Goal: Information Seeking & Learning: Learn about a topic

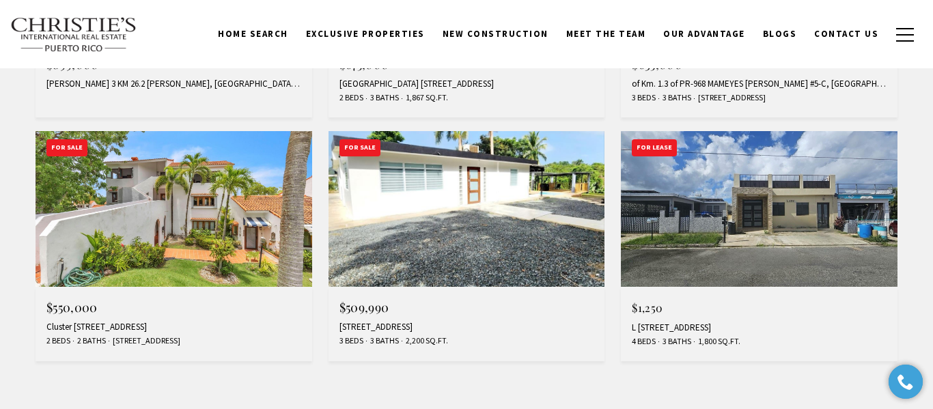
scroll to position [723, 0]
click at [531, 247] on img at bounding box center [467, 209] width 277 height 156
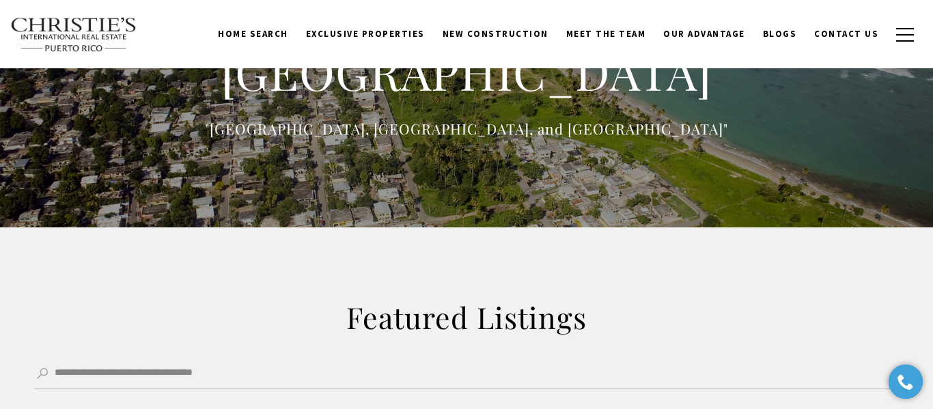
scroll to position [0, 0]
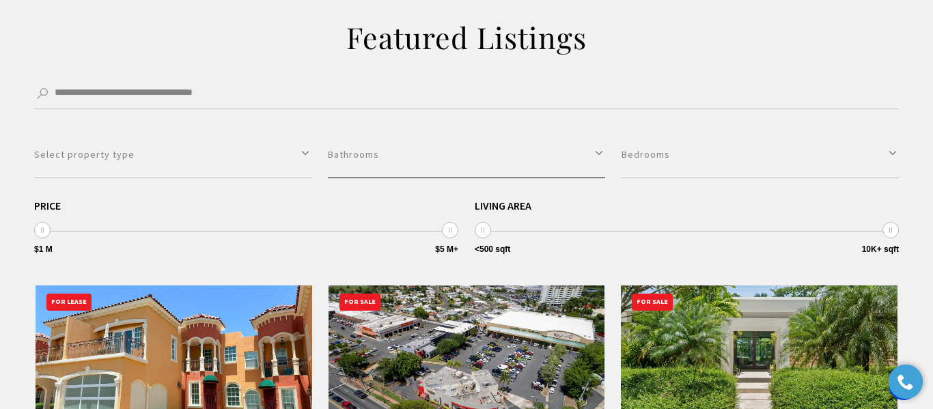
scroll to position [331, 0]
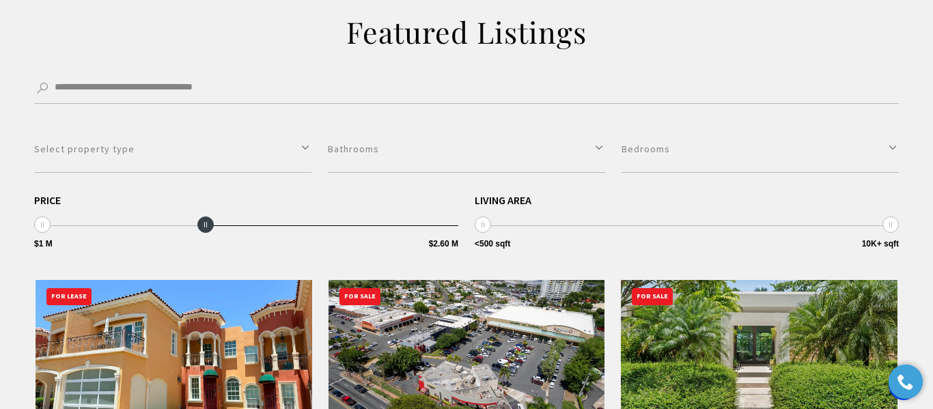
type input "**********"
drag, startPoint x: 453, startPoint y: 228, endPoint x: 203, endPoint y: 217, distance: 250.3
click at [203, 217] on span "$1 M $5 M+ $1 M $2.50 M $1 M — $2.50 M" at bounding box center [246, 210] width 424 height 31
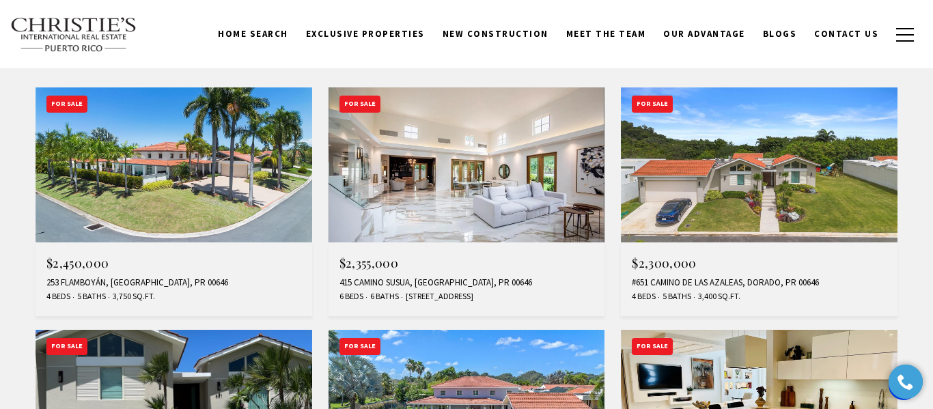
scroll to position [523, 0]
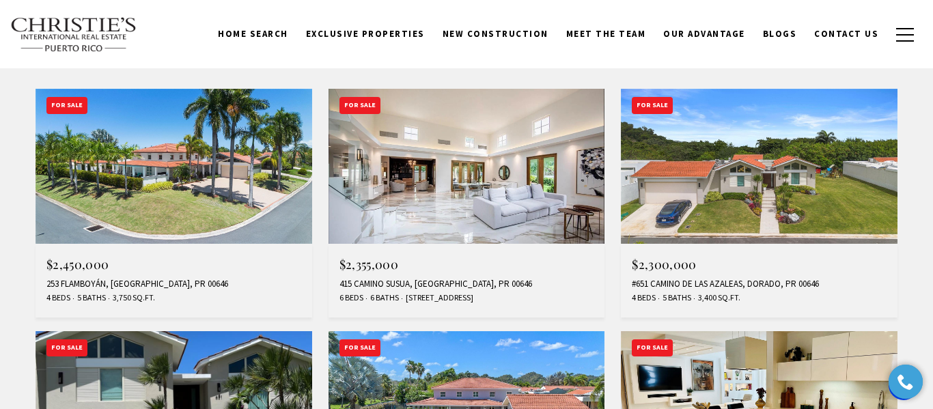
click at [119, 163] on img at bounding box center [174, 167] width 277 height 156
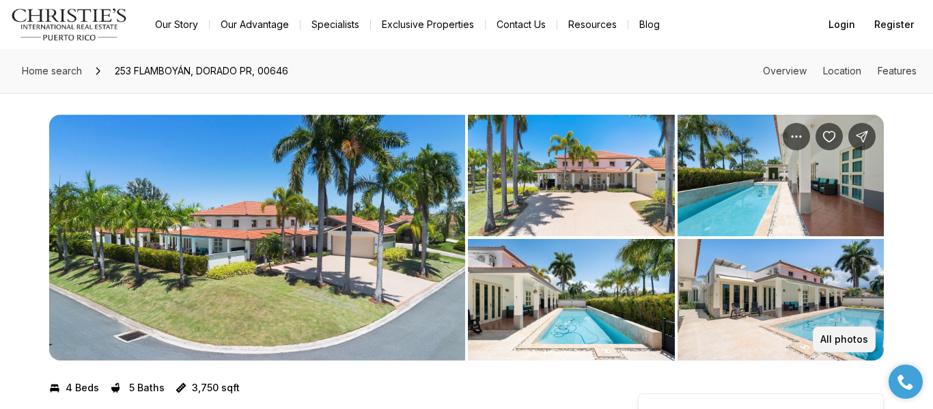
click at [859, 335] on p "All photos" at bounding box center [844, 339] width 48 height 11
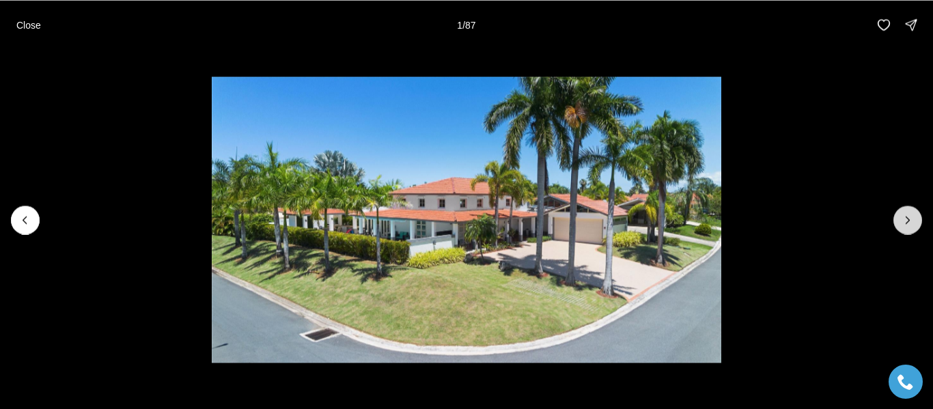
click at [915, 222] on button "Next slide" at bounding box center [907, 220] width 29 height 29
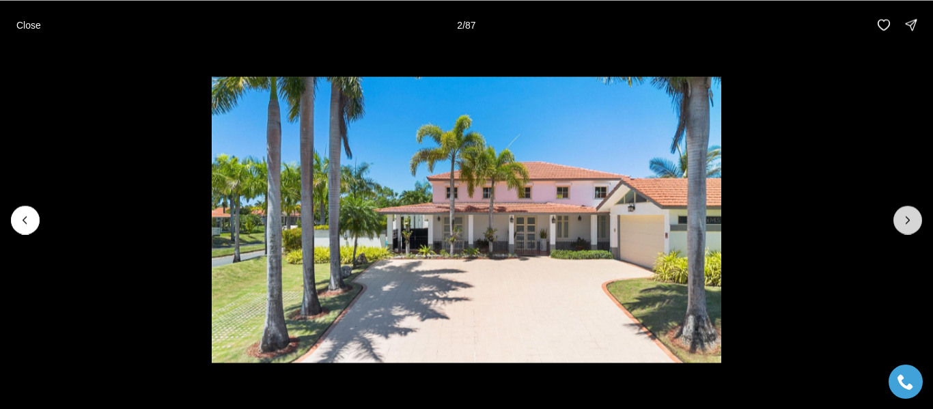
click at [915, 222] on button "Next slide" at bounding box center [907, 220] width 29 height 29
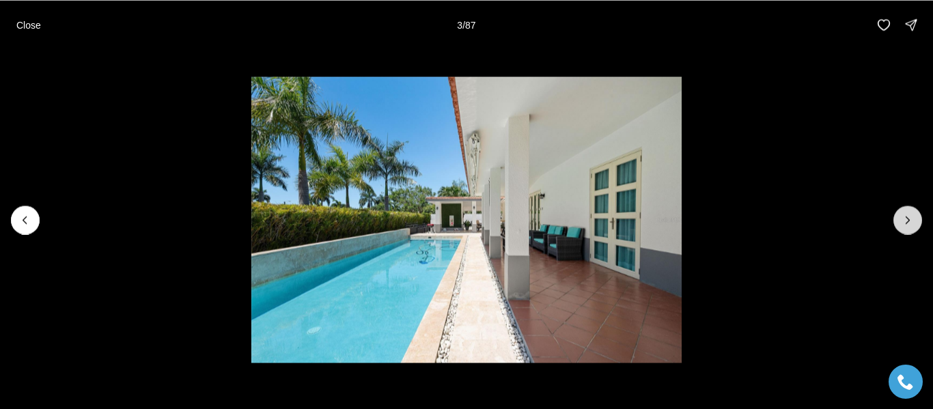
click at [915, 222] on button "Next slide" at bounding box center [907, 220] width 29 height 29
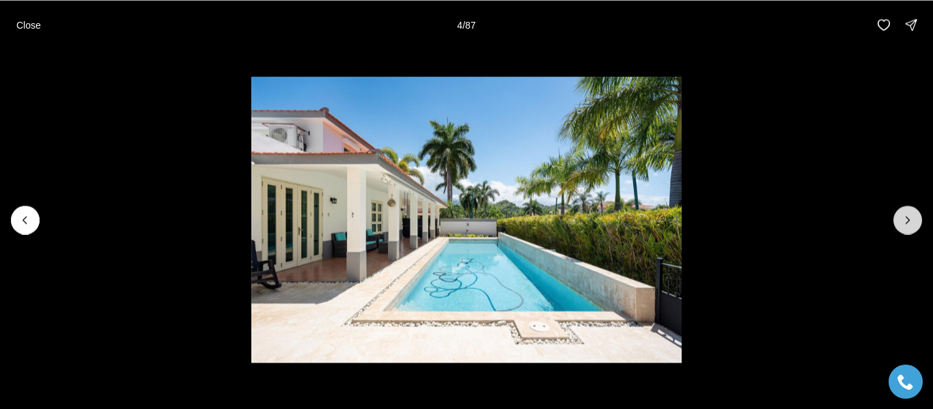
click at [915, 222] on button "Next slide" at bounding box center [907, 220] width 29 height 29
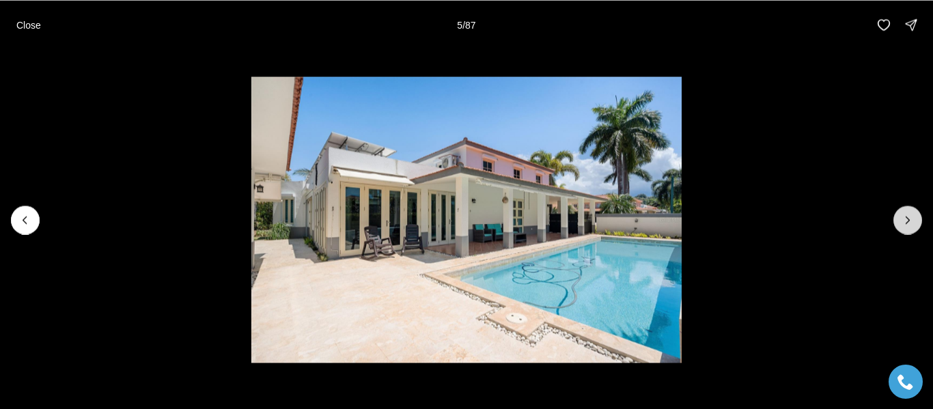
click at [915, 222] on button "Next slide" at bounding box center [907, 220] width 29 height 29
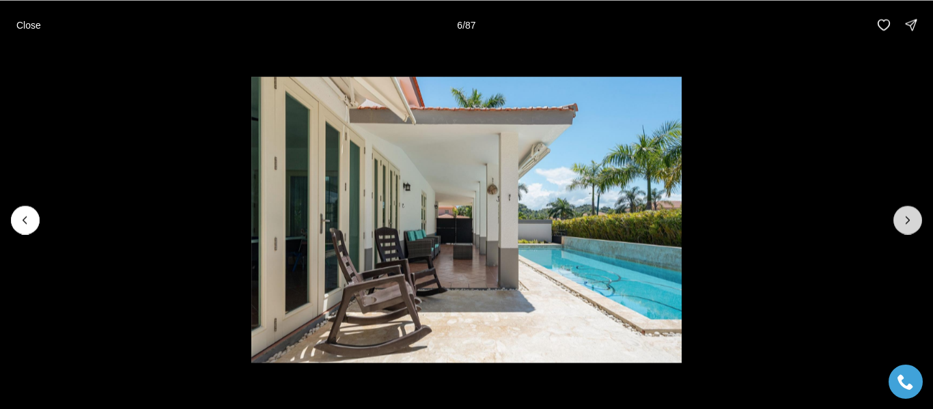
click at [915, 222] on button "Next slide" at bounding box center [907, 220] width 29 height 29
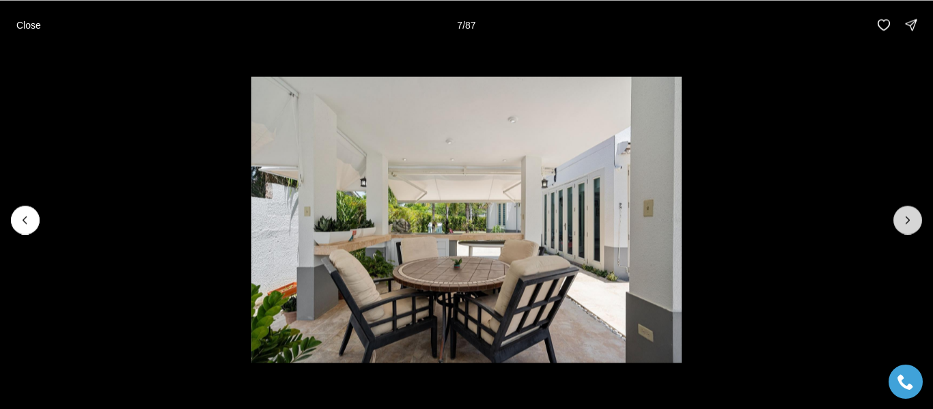
click at [915, 222] on button "Next slide" at bounding box center [907, 220] width 29 height 29
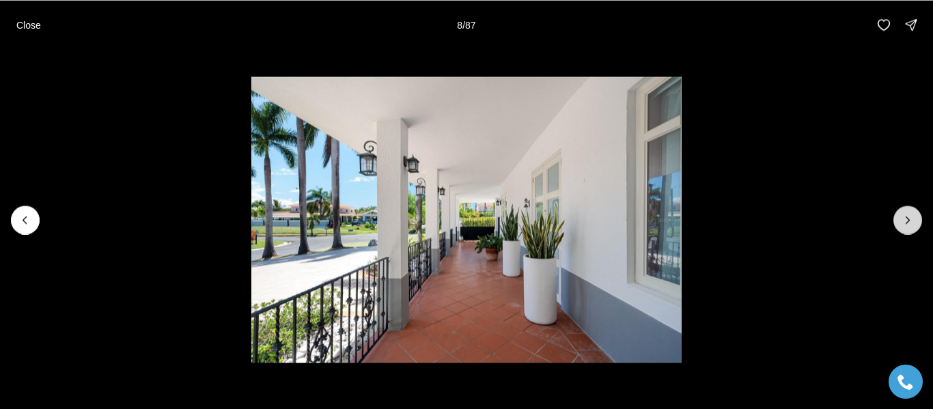
click at [915, 222] on button "Next slide" at bounding box center [907, 220] width 29 height 29
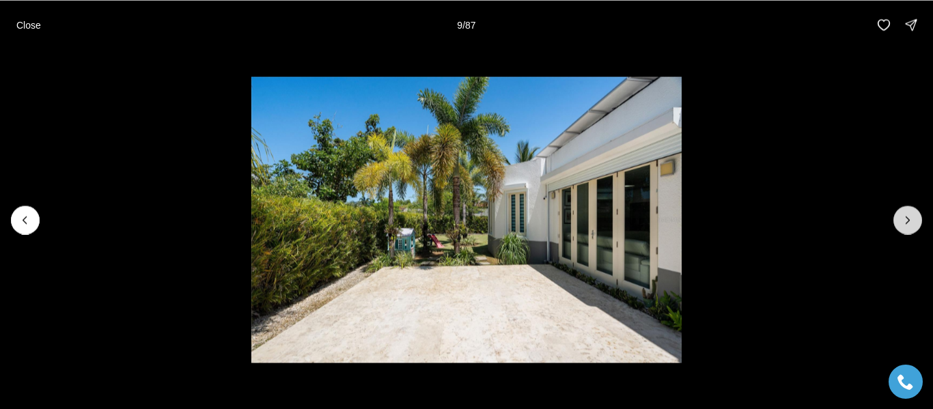
click at [915, 222] on button "Next slide" at bounding box center [907, 220] width 29 height 29
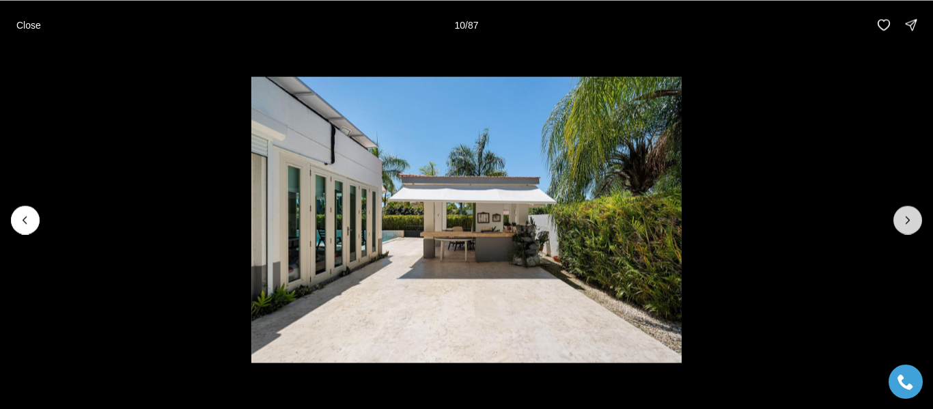
click at [915, 222] on button "Next slide" at bounding box center [907, 220] width 29 height 29
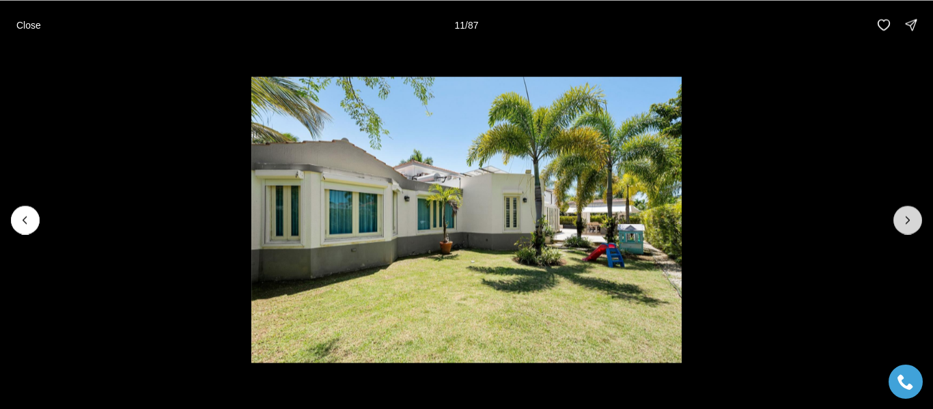
click at [915, 222] on button "Next slide" at bounding box center [907, 220] width 29 height 29
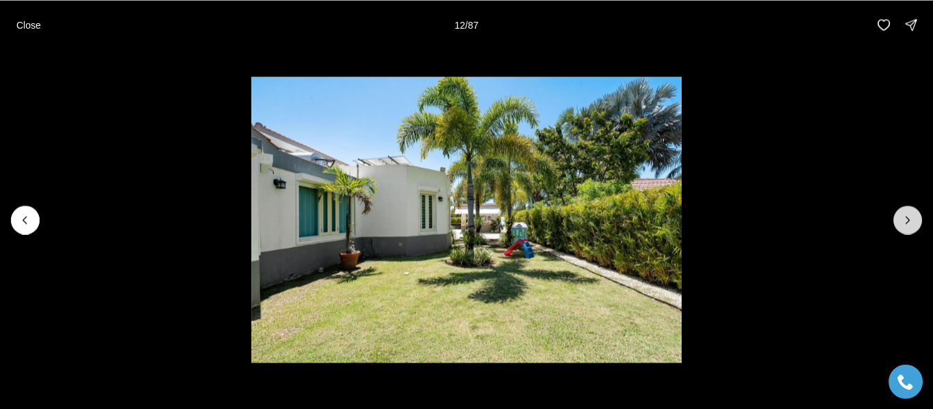
click at [915, 222] on button "Next slide" at bounding box center [907, 220] width 29 height 29
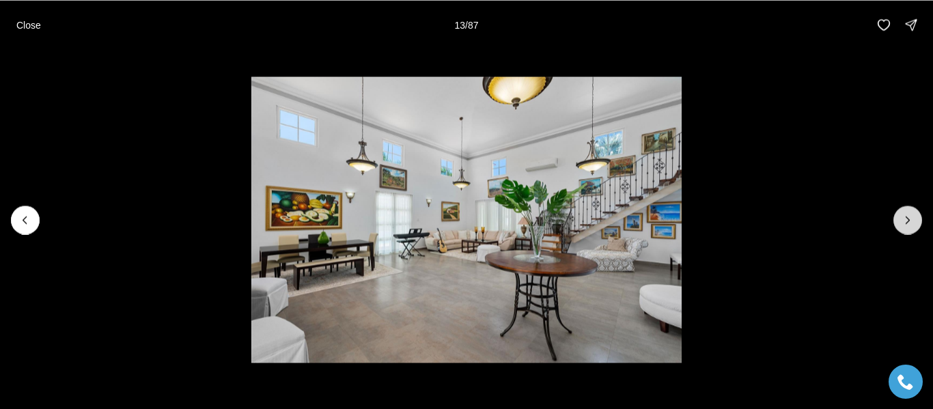
click at [915, 221] on button "Next slide" at bounding box center [907, 220] width 29 height 29
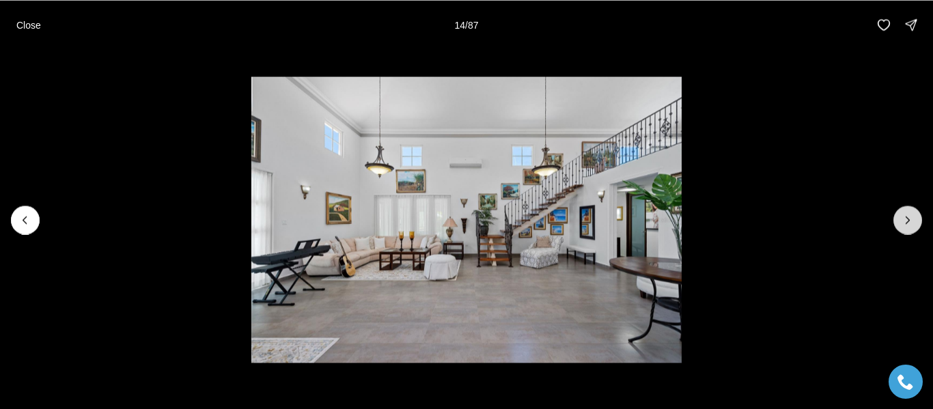
click at [915, 221] on button "Next slide" at bounding box center [907, 220] width 29 height 29
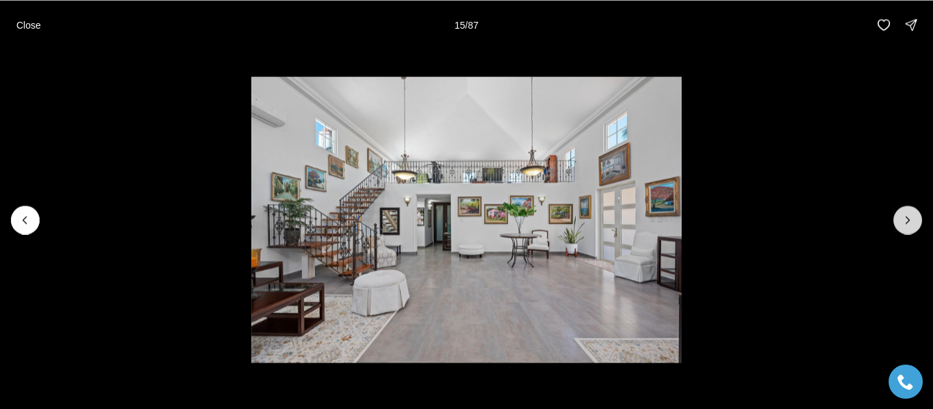
click at [915, 221] on button "Next slide" at bounding box center [907, 220] width 29 height 29
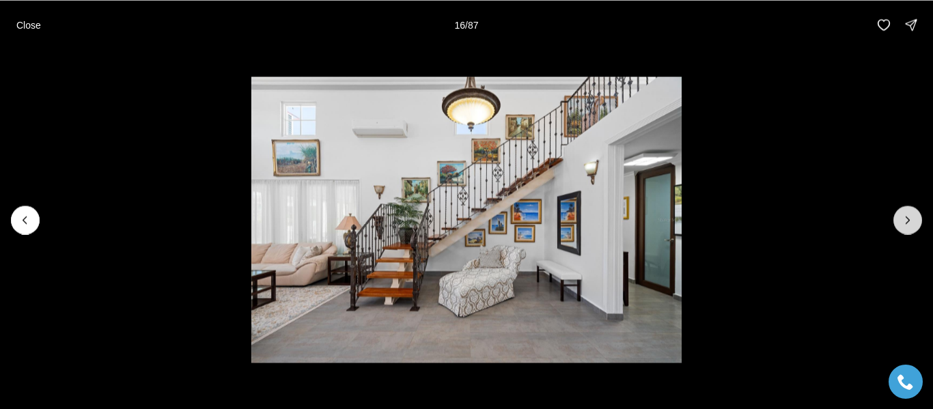
click at [915, 221] on button "Next slide" at bounding box center [907, 220] width 29 height 29
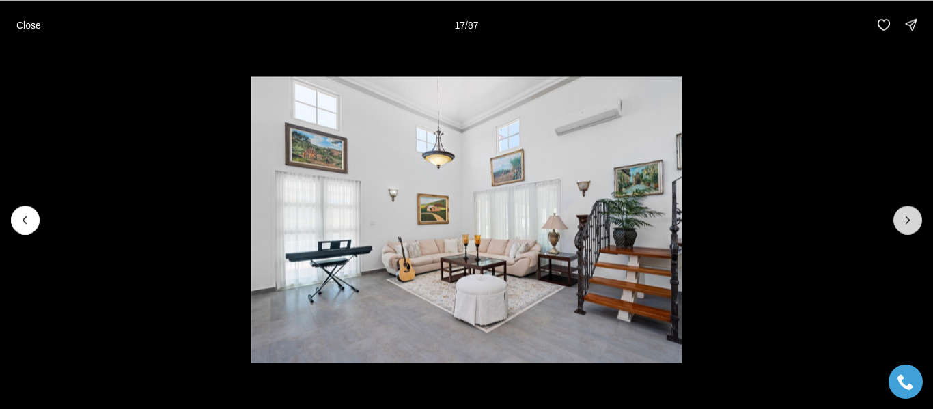
click at [915, 221] on button "Next slide" at bounding box center [907, 220] width 29 height 29
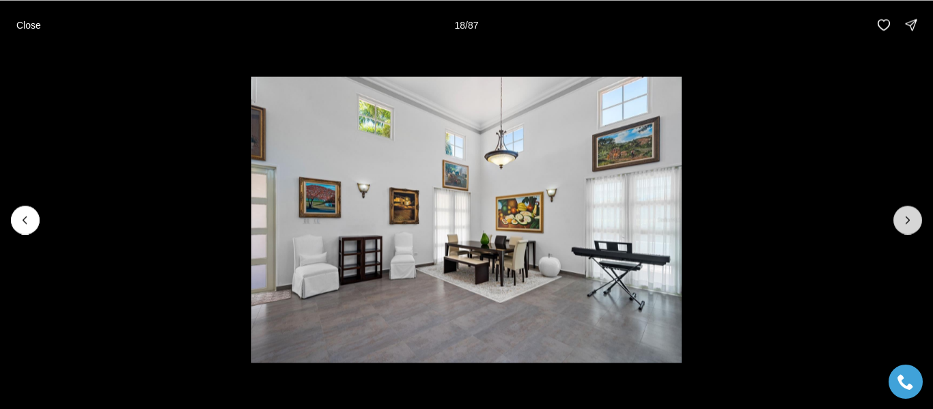
click at [915, 221] on button "Next slide" at bounding box center [907, 220] width 29 height 29
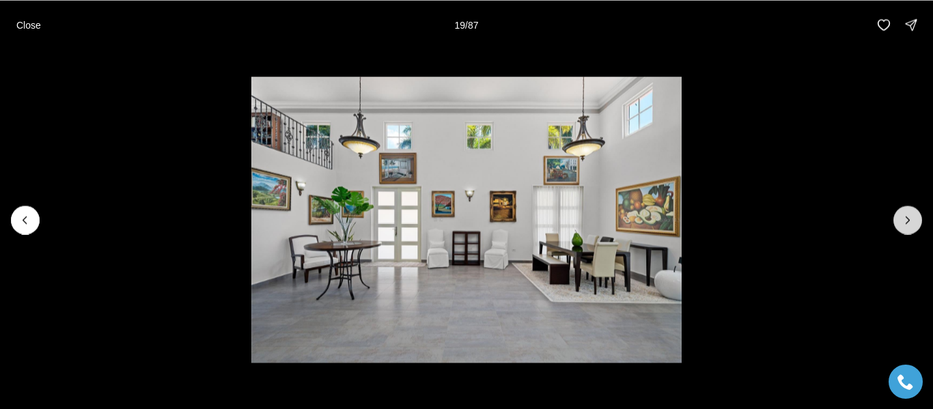
click at [915, 221] on button "Next slide" at bounding box center [907, 220] width 29 height 29
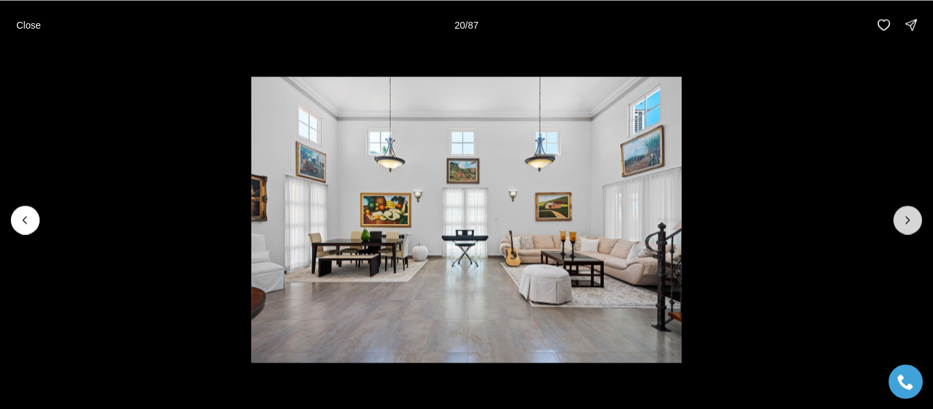
click at [913, 221] on icon "Next slide" at bounding box center [908, 220] width 14 height 14
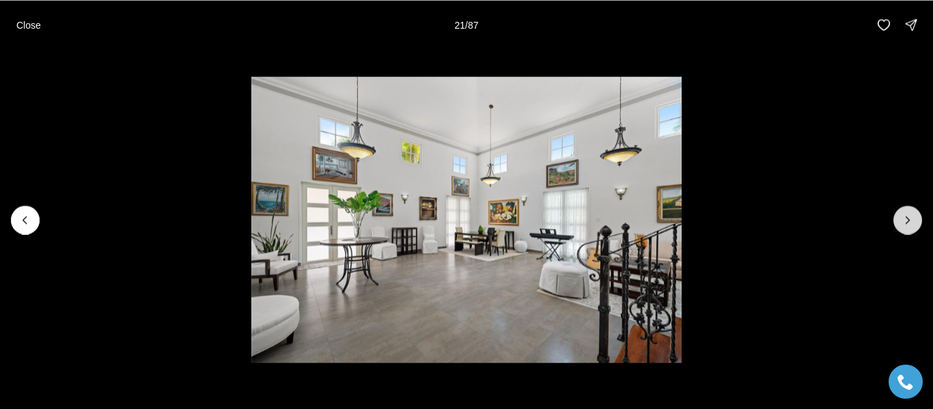
click at [912, 223] on icon "Next slide" at bounding box center [908, 220] width 14 height 14
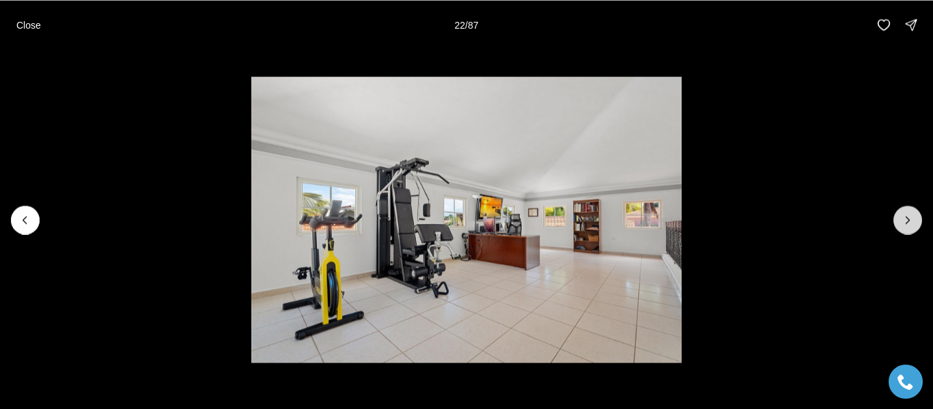
click at [912, 223] on icon "Next slide" at bounding box center [908, 220] width 14 height 14
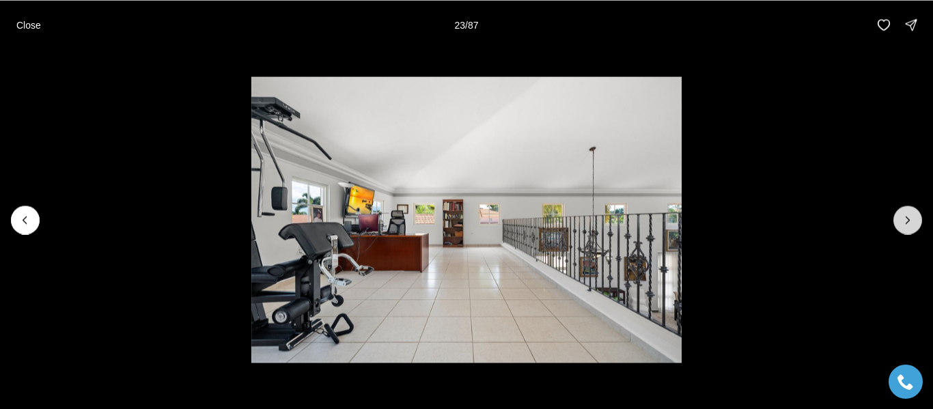
click at [912, 223] on icon "Next slide" at bounding box center [908, 220] width 14 height 14
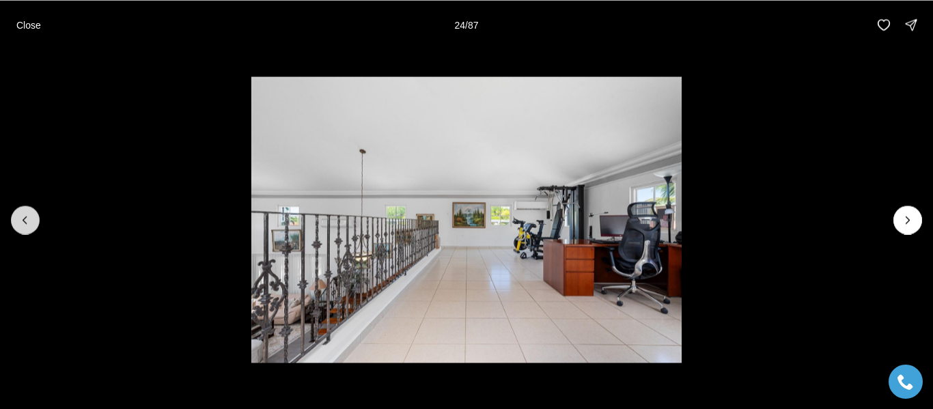
click at [36, 219] on button "Previous slide" at bounding box center [25, 220] width 29 height 29
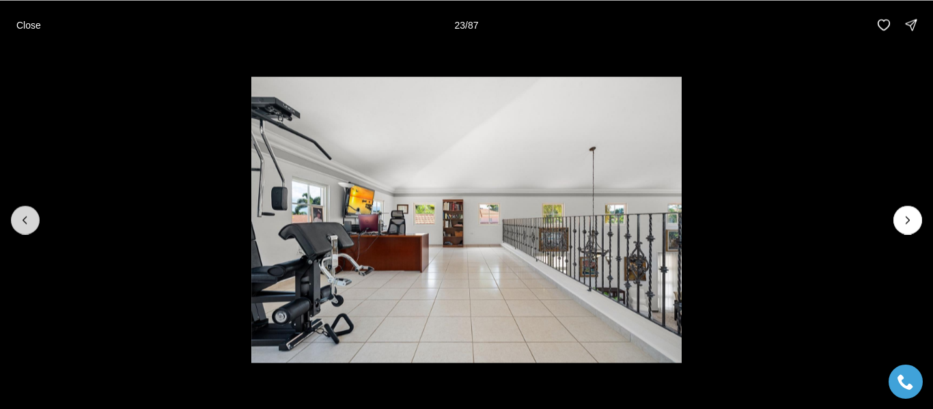
click at [36, 219] on button "Previous slide" at bounding box center [25, 220] width 29 height 29
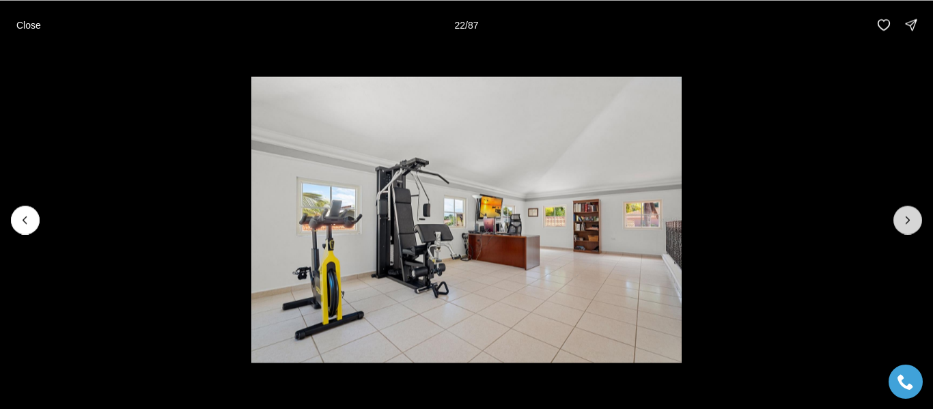
click at [910, 221] on icon "Next slide" at bounding box center [908, 220] width 14 height 14
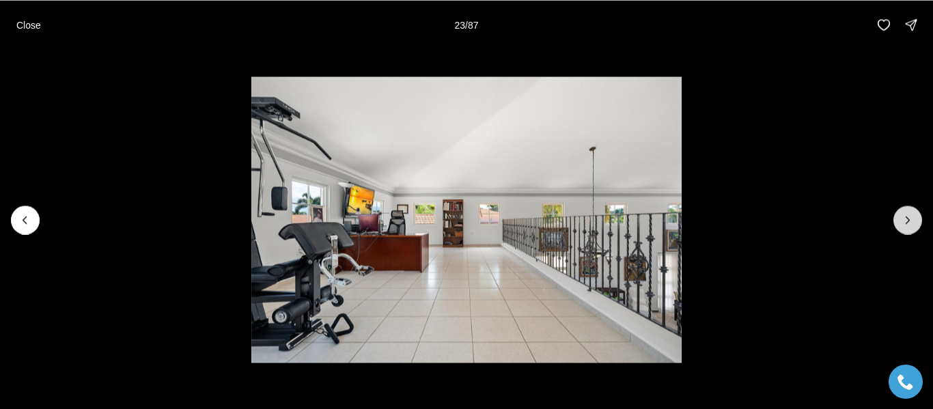
click at [910, 221] on icon "Next slide" at bounding box center [908, 220] width 14 height 14
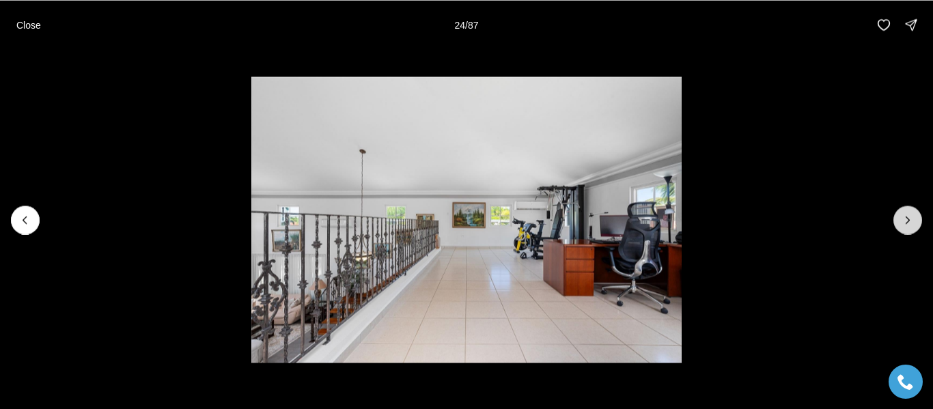
click at [910, 221] on icon "Next slide" at bounding box center [908, 220] width 14 height 14
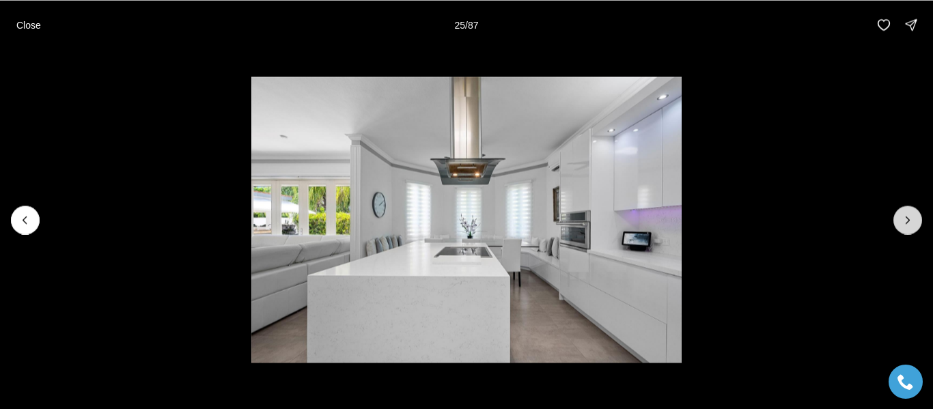
click at [910, 221] on icon "Next slide" at bounding box center [908, 220] width 14 height 14
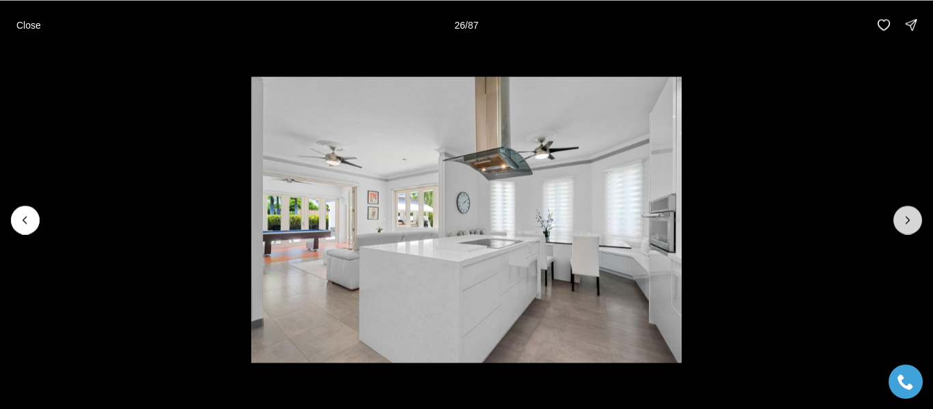
click at [910, 221] on icon "Next slide" at bounding box center [908, 220] width 14 height 14
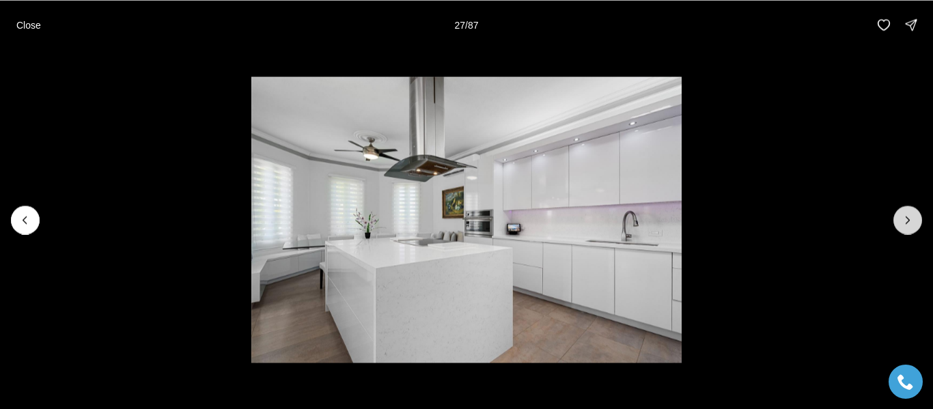
click at [910, 221] on icon "Next slide" at bounding box center [908, 220] width 14 height 14
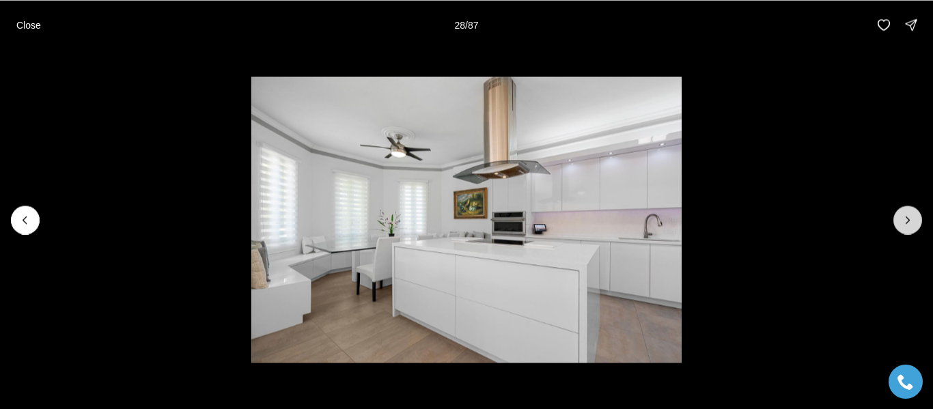
click at [910, 221] on icon "Next slide" at bounding box center [908, 220] width 14 height 14
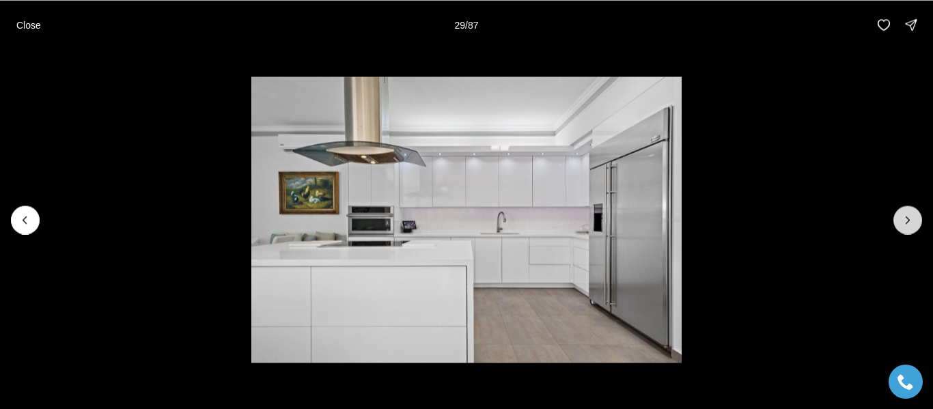
click at [910, 221] on icon "Next slide" at bounding box center [908, 220] width 14 height 14
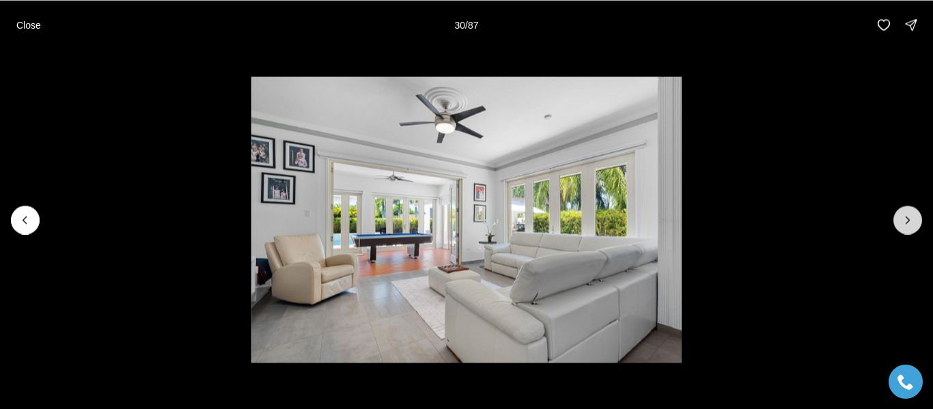
click at [910, 221] on icon "Next slide" at bounding box center [908, 220] width 14 height 14
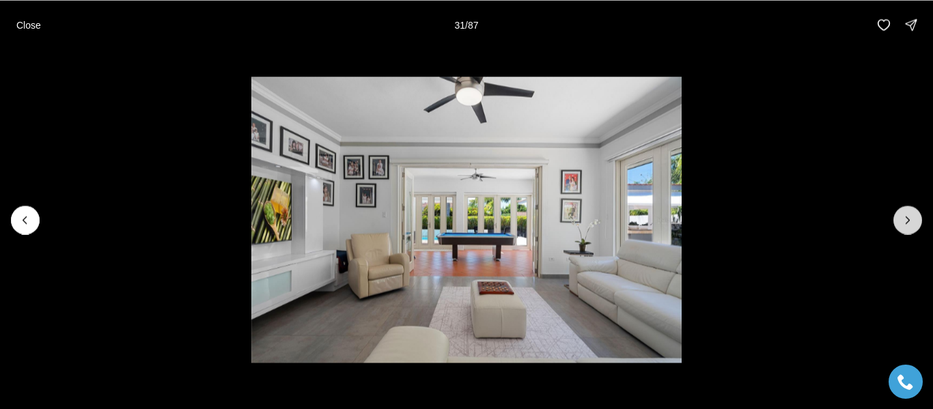
click at [910, 221] on icon "Next slide" at bounding box center [908, 220] width 14 height 14
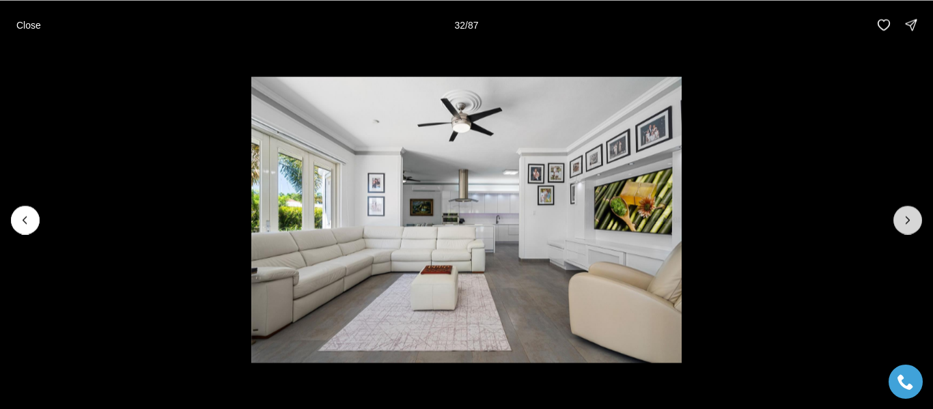
click at [910, 221] on icon "Next slide" at bounding box center [908, 220] width 14 height 14
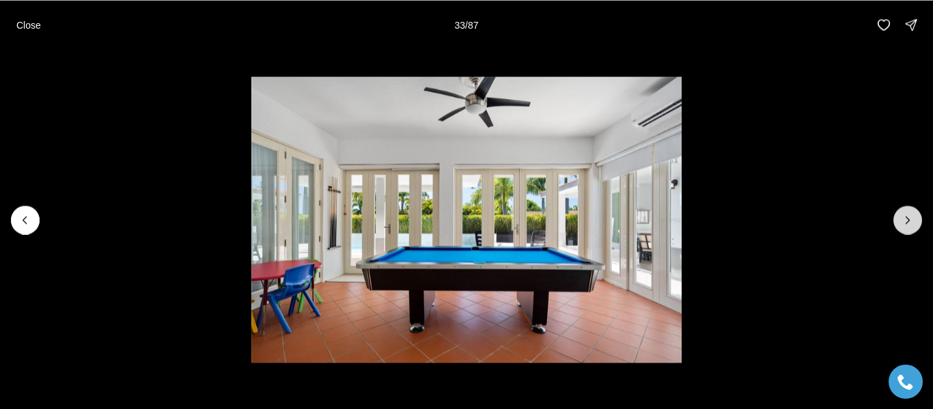
click at [910, 221] on icon "Next slide" at bounding box center [908, 220] width 14 height 14
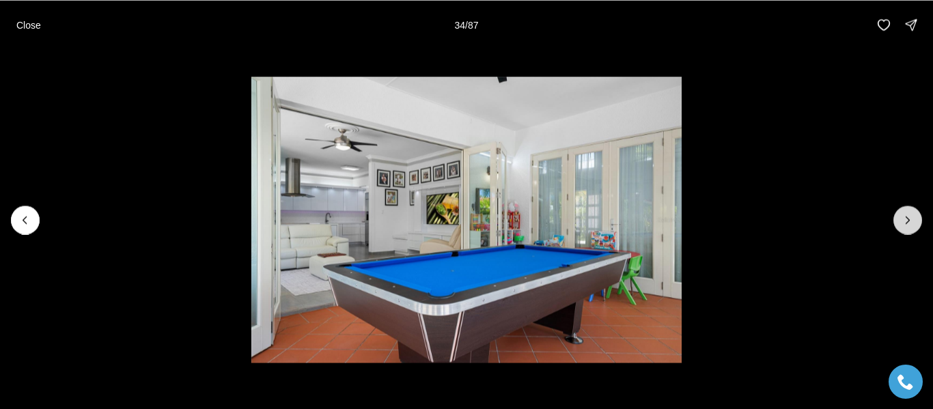
click at [910, 221] on icon "Next slide" at bounding box center [908, 220] width 14 height 14
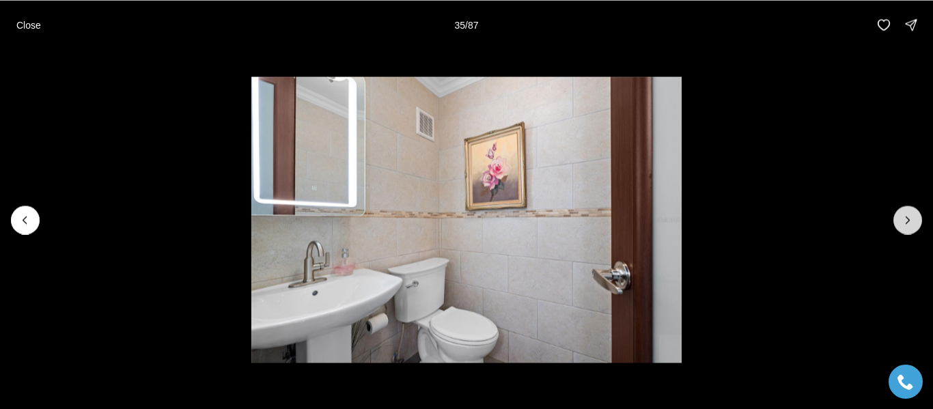
click at [910, 221] on icon "Next slide" at bounding box center [908, 220] width 14 height 14
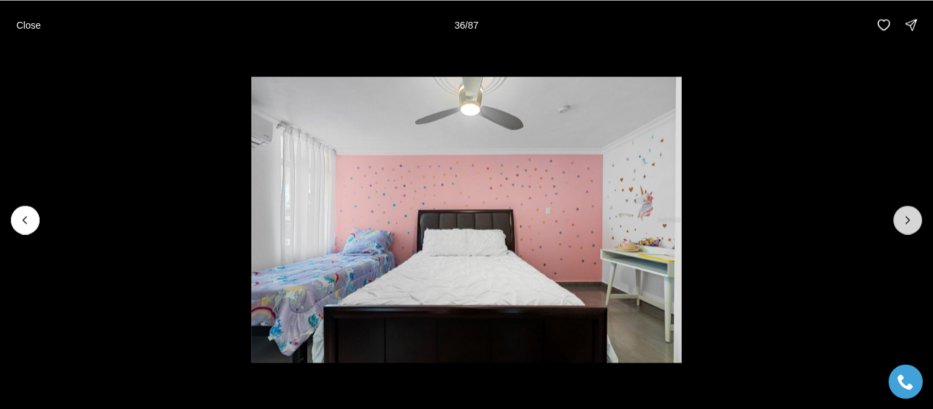
click at [910, 221] on icon "Next slide" at bounding box center [908, 220] width 14 height 14
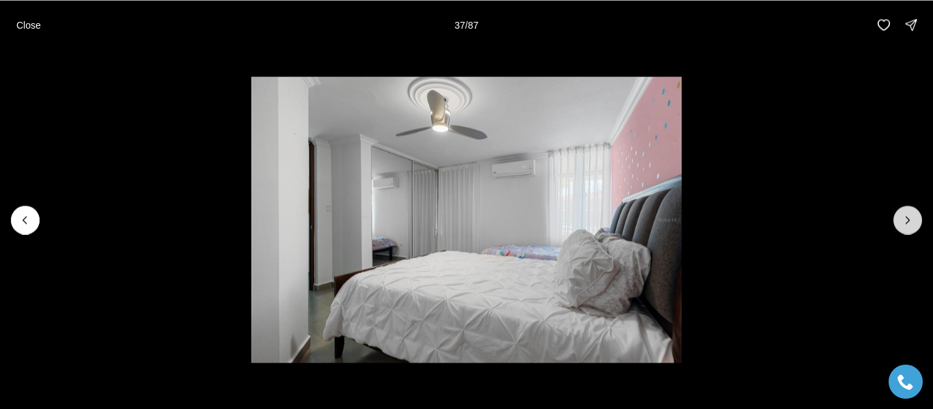
click at [910, 221] on icon "Next slide" at bounding box center [908, 220] width 14 height 14
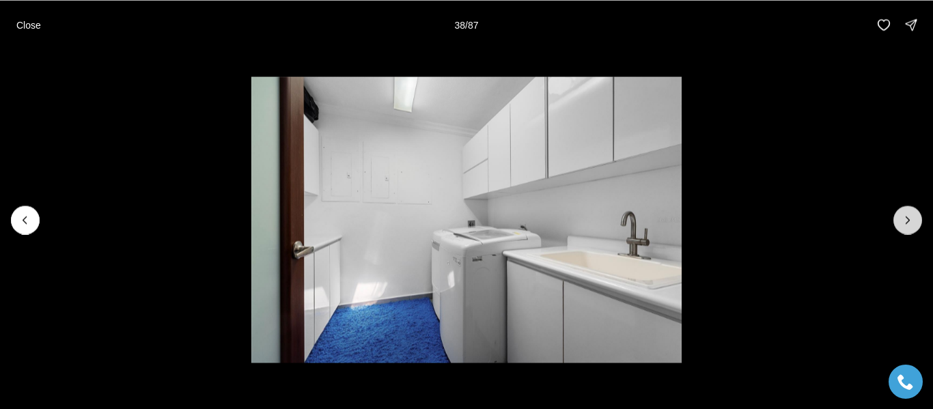
click at [910, 221] on icon "Next slide" at bounding box center [908, 220] width 14 height 14
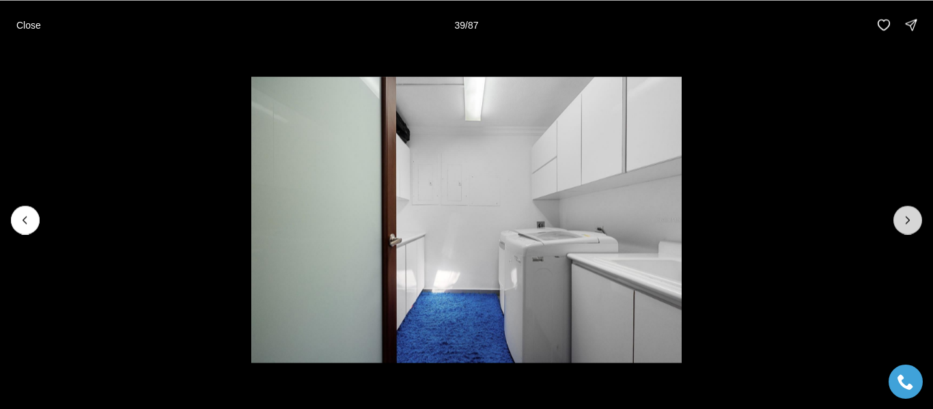
click at [910, 221] on icon "Next slide" at bounding box center [908, 220] width 14 height 14
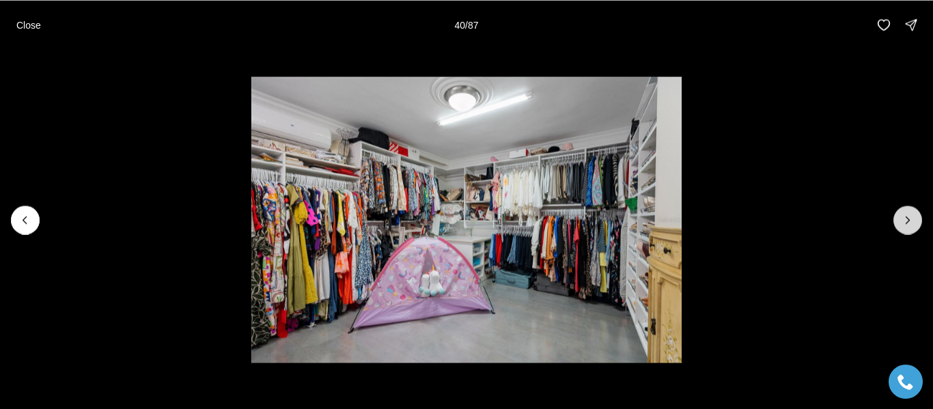
click at [910, 221] on icon "Next slide" at bounding box center [908, 220] width 14 height 14
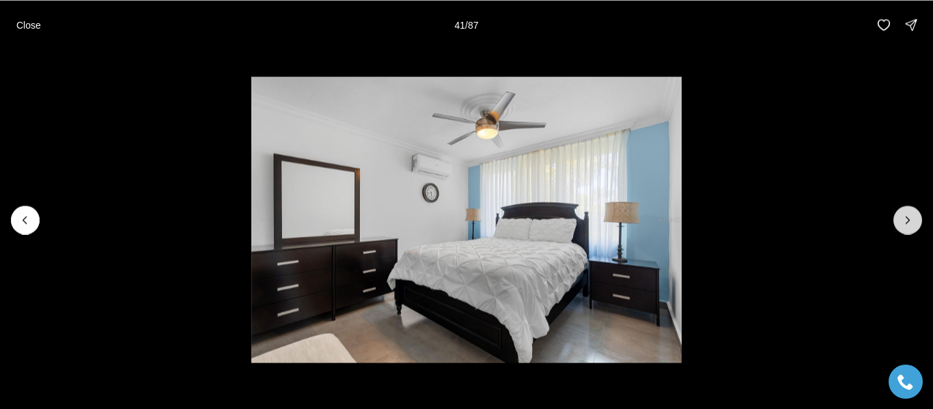
click at [910, 222] on icon "Next slide" at bounding box center [908, 220] width 14 height 14
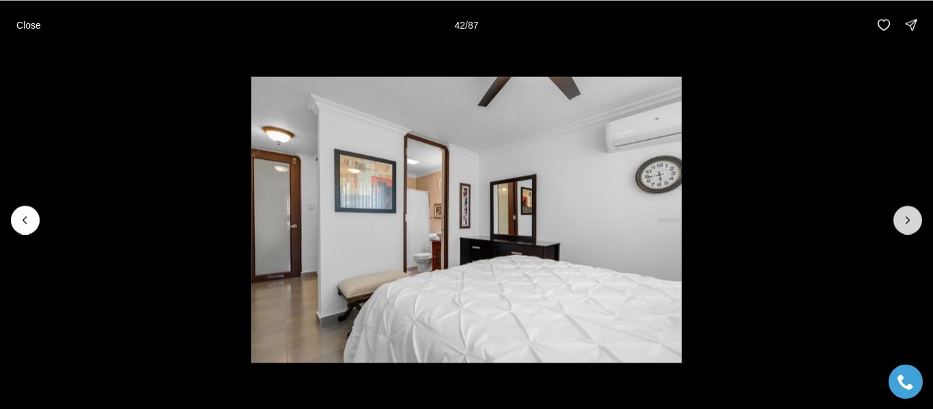
click at [910, 222] on icon "Next slide" at bounding box center [908, 220] width 14 height 14
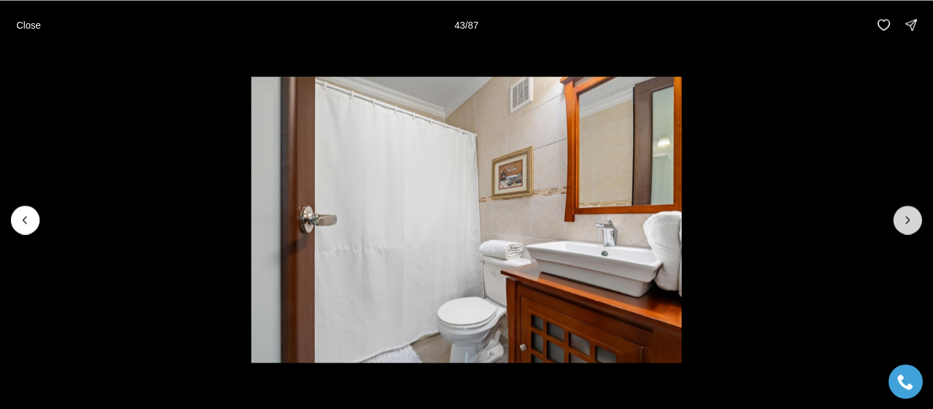
click at [910, 221] on icon "Next slide" at bounding box center [908, 220] width 14 height 14
